Goal: Task Accomplishment & Management: Manage account settings

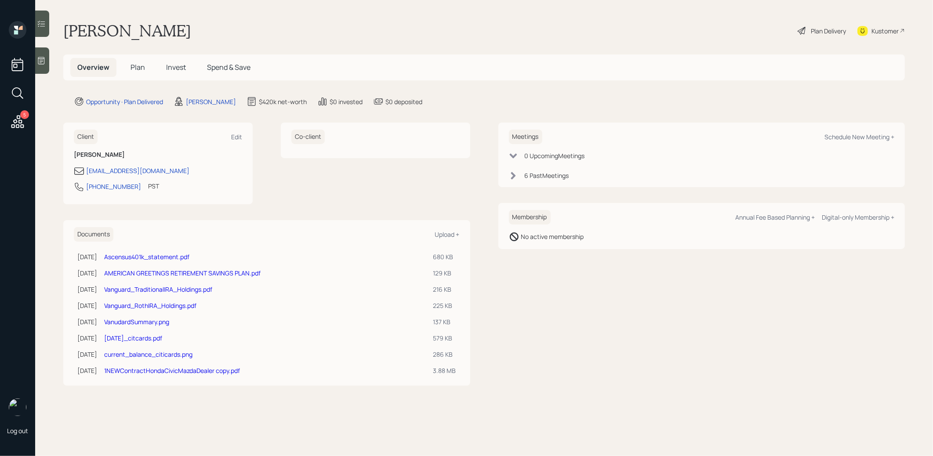
click at [177, 66] on span "Invest" at bounding box center [176, 67] width 20 height 10
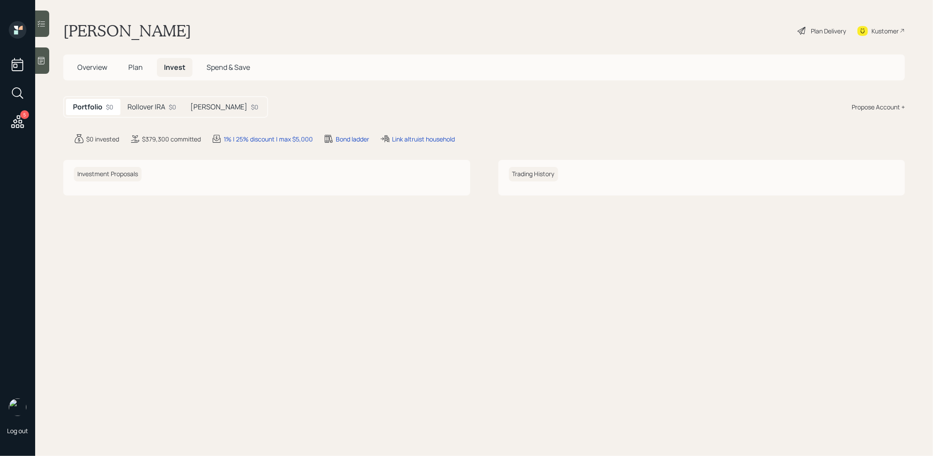
click at [140, 105] on h5 "Rollover IRA" at bounding box center [146, 107] width 38 height 8
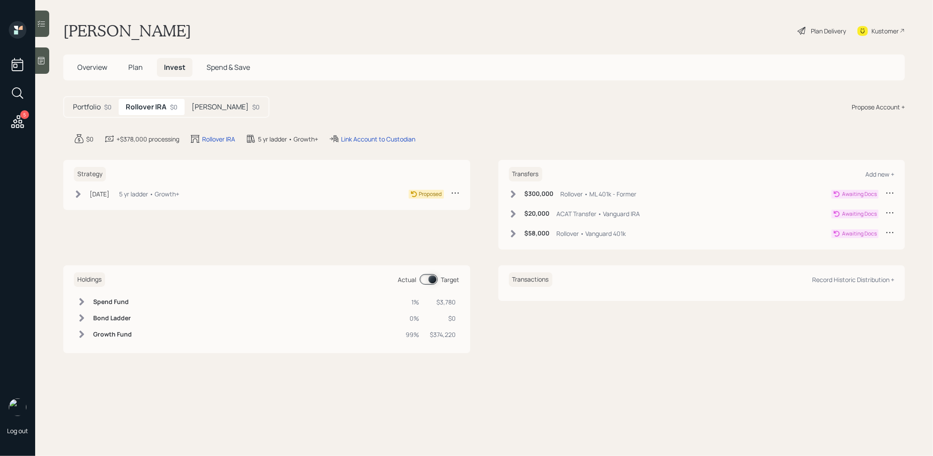
click at [215, 104] on h5 "[PERSON_NAME]" at bounding box center [220, 107] width 57 height 8
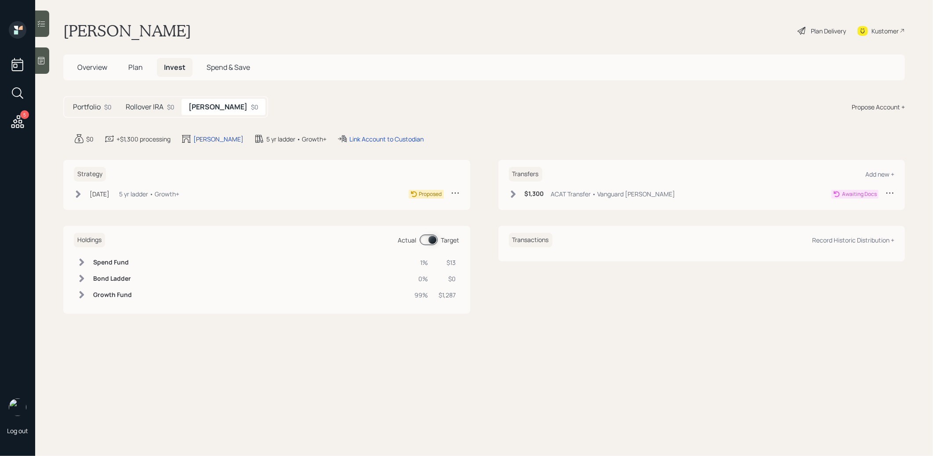
click at [131, 105] on h5 "Rollover IRA" at bounding box center [145, 107] width 38 height 8
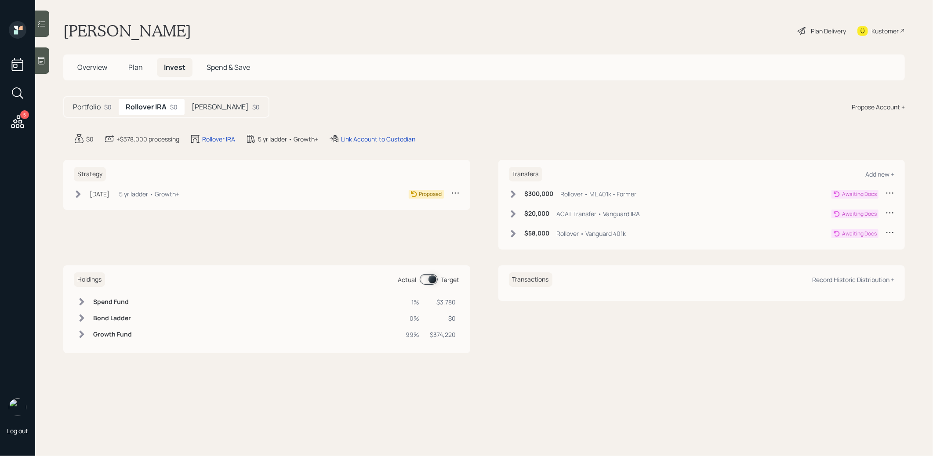
click at [18, 90] on icon at bounding box center [18, 93] width 16 height 16
click at [341, 76] on input "[PERSON_NAME]" at bounding box center [467, 73] width 264 height 18
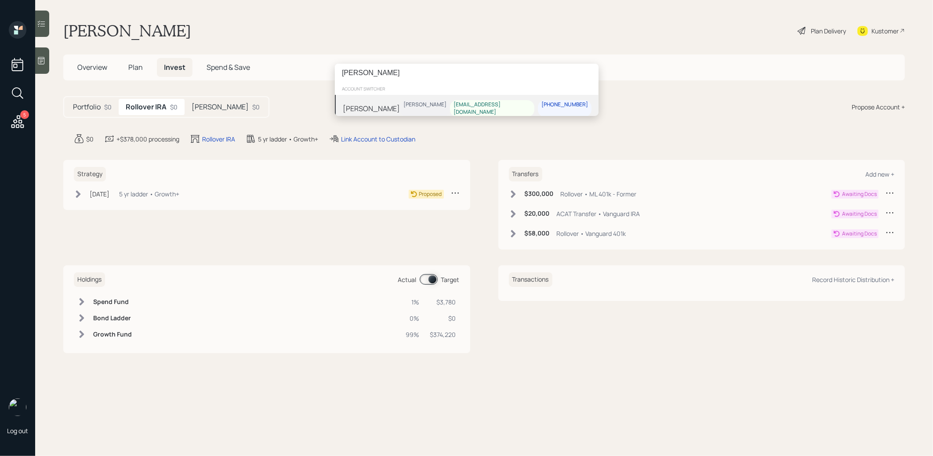
type input "[PERSON_NAME]"
click at [409, 108] on div "[PERSON_NAME] [PERSON_NAME] [EMAIL_ADDRESS][DOMAIN_NAME] [PHONE_NUMBER]" at bounding box center [467, 108] width 264 height 27
